Goal: Find specific page/section: Find specific page/section

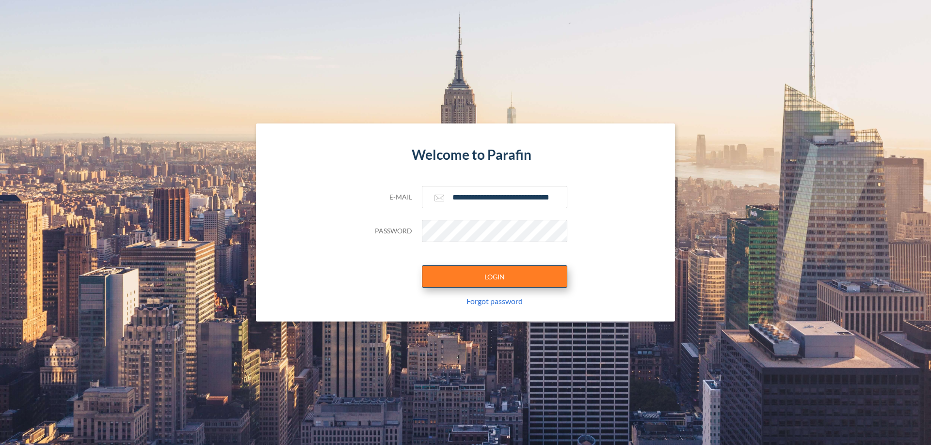
click at [494, 277] on button "LOGIN" at bounding box center [494, 277] width 145 height 22
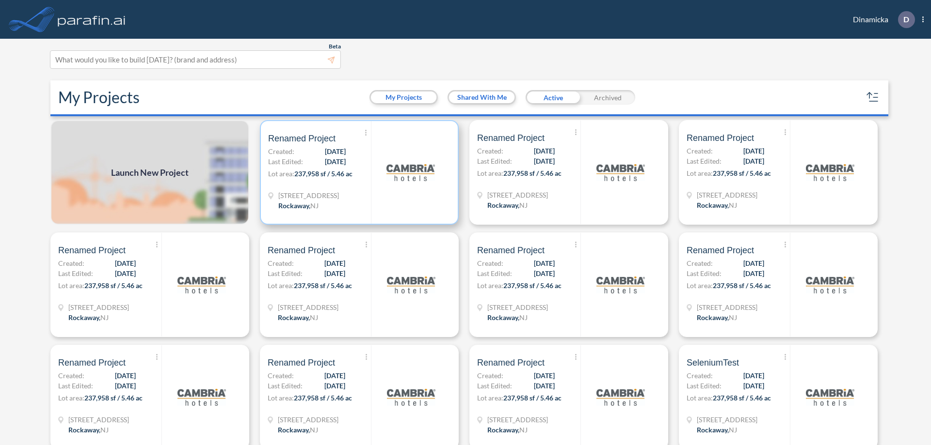
scroll to position [2, 0]
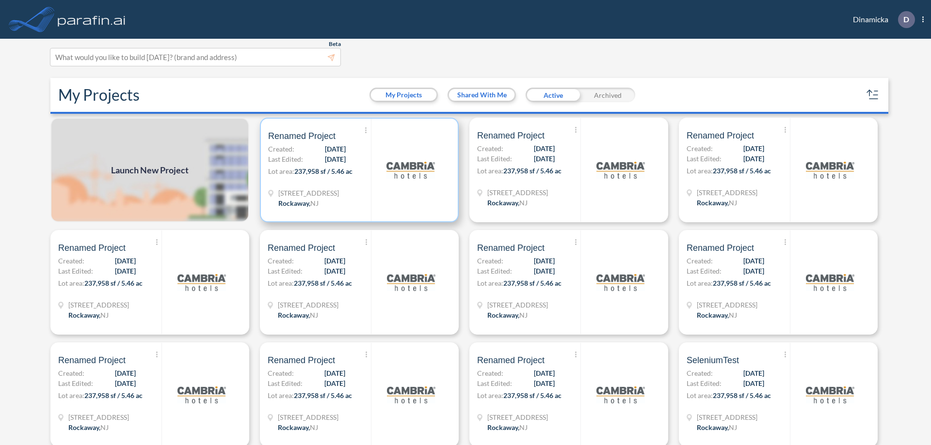
click at [357, 170] on p "Lot area: 237,958 sf / 5.46 ac" at bounding box center [319, 173] width 103 height 14
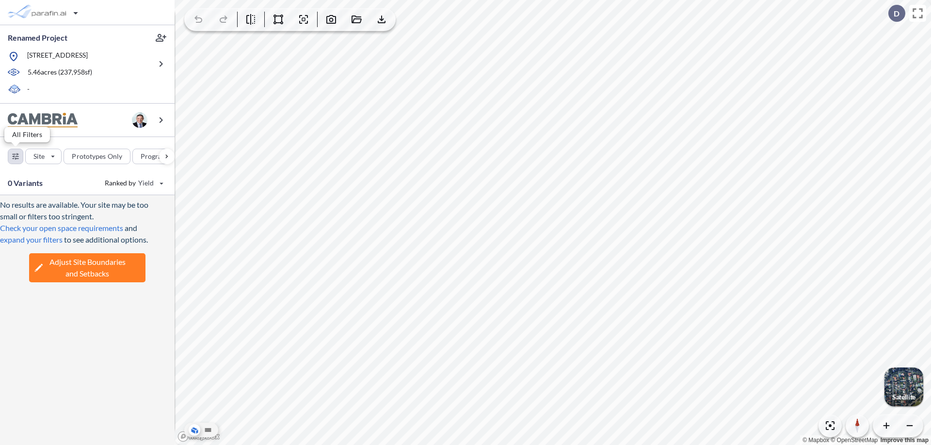
click at [16, 156] on div "button" at bounding box center [15, 156] width 15 height 15
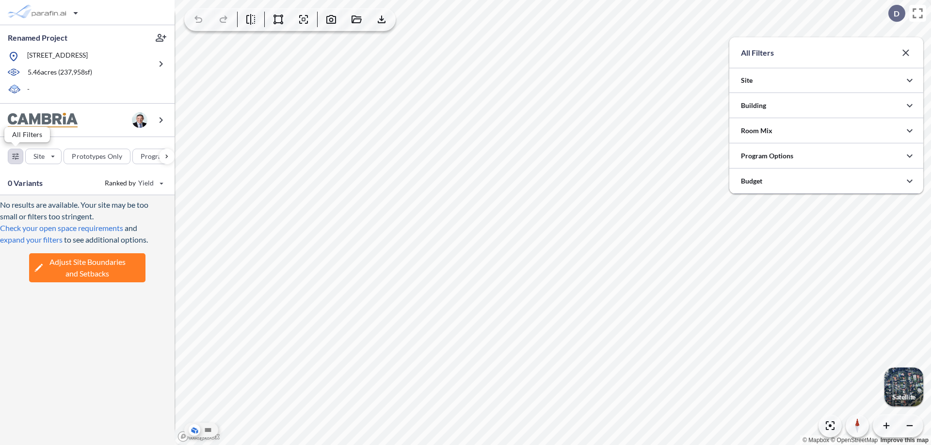
scroll to position [484747, 484553]
click at [909, 106] on icon "button" at bounding box center [910, 106] width 12 height 12
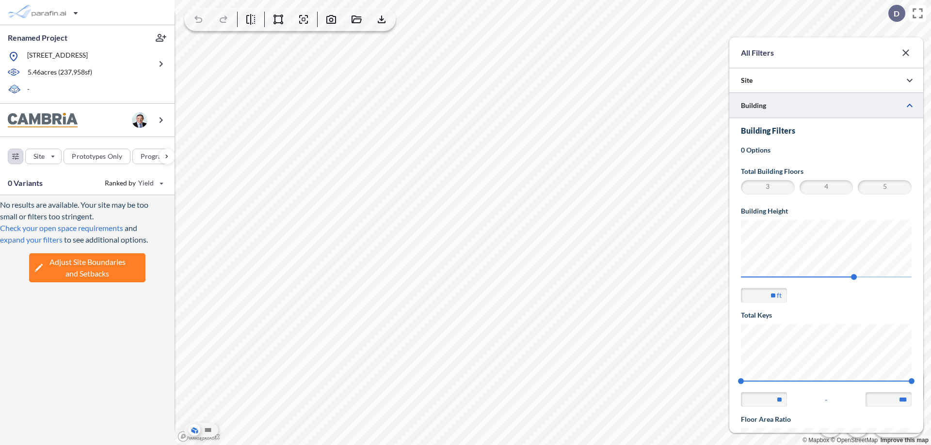
scroll to position [169, 0]
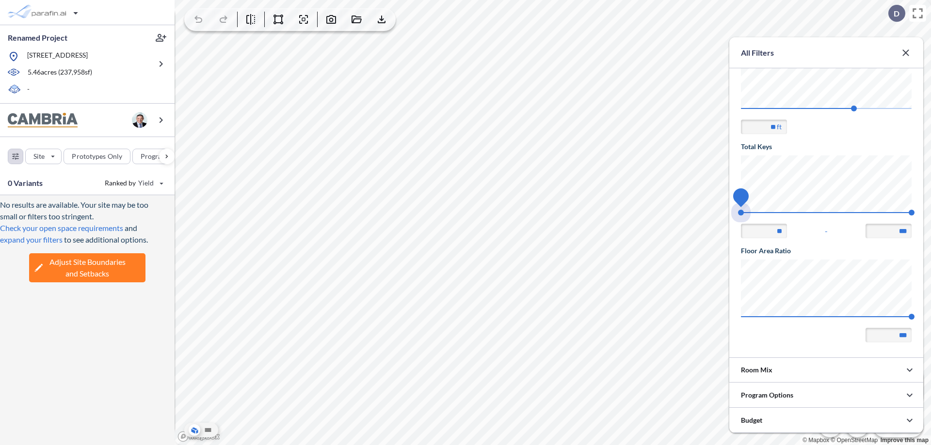
drag, startPoint x: 741, startPoint y: 213, endPoint x: 911, endPoint y: 213, distance: 170.6
click at [911, 213] on span "74 140" at bounding box center [826, 215] width 171 height 7
type input "***"
